Goal: Book appointment/travel/reservation

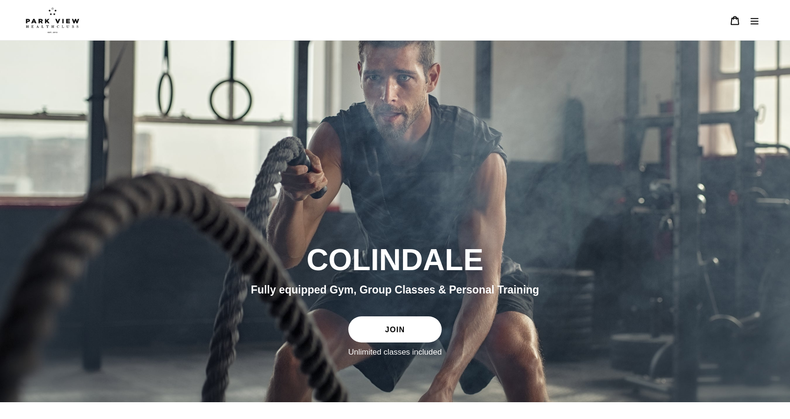
click at [758, 21] on icon "Menu" at bounding box center [755, 21] width 8 height 7
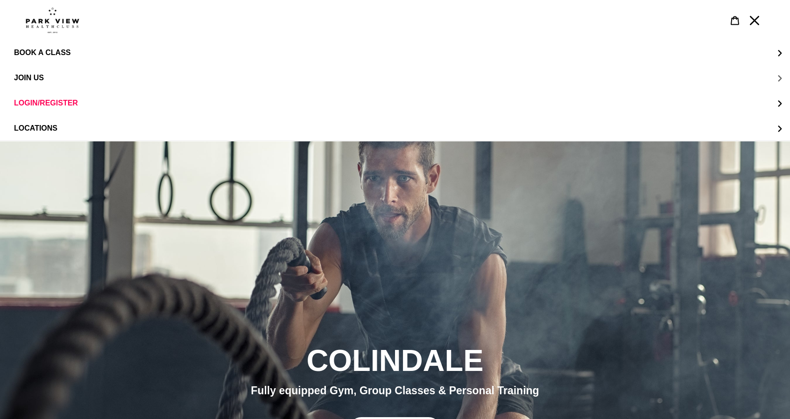
click at [145, 78] on button "JOIN US" at bounding box center [395, 77] width 790 height 25
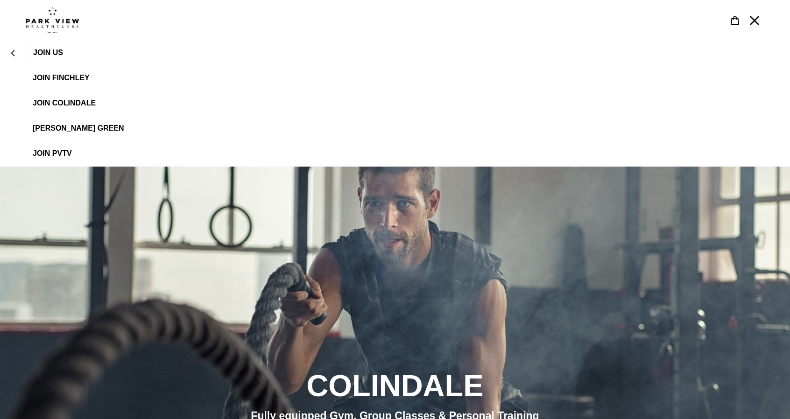
click at [65, 107] on span "JOIN Colindale" at bounding box center [64, 103] width 63 height 8
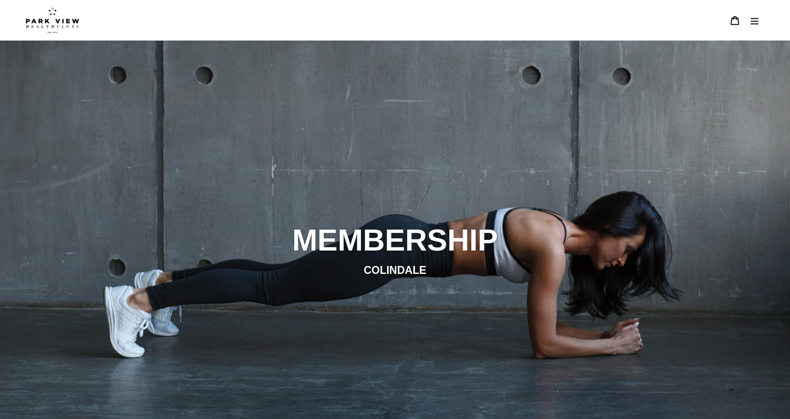
click at [750, 20] on icon "Menu" at bounding box center [754, 20] width 9 height 9
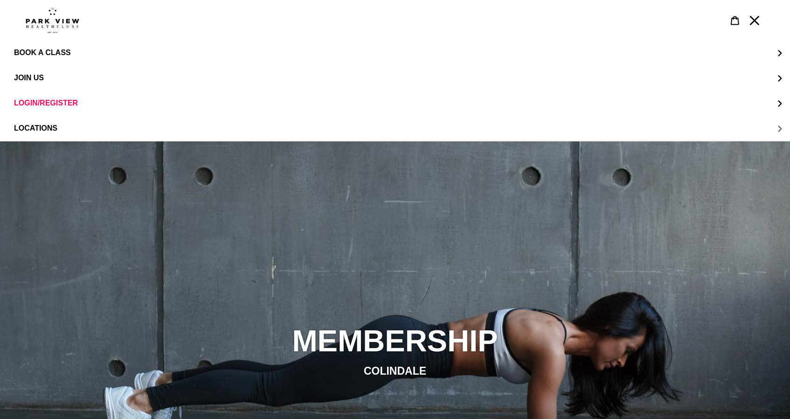
click at [84, 130] on button "LOCATIONS" at bounding box center [395, 128] width 790 height 25
click at [10, 50] on icon "LOCATIONS" at bounding box center [13, 53] width 7 height 7
click at [67, 47] on button "BOOK A CLASS" at bounding box center [395, 52] width 790 height 25
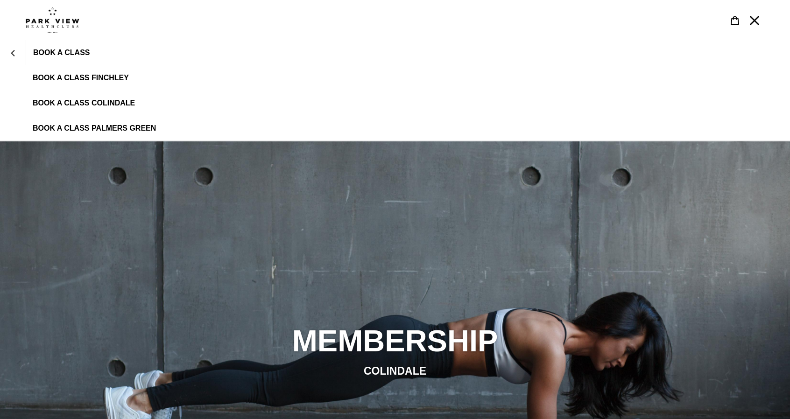
click at [87, 99] on span "BOOK A CLASS COLINDALE" at bounding box center [84, 103] width 102 height 8
